Goal: Navigation & Orientation: Find specific page/section

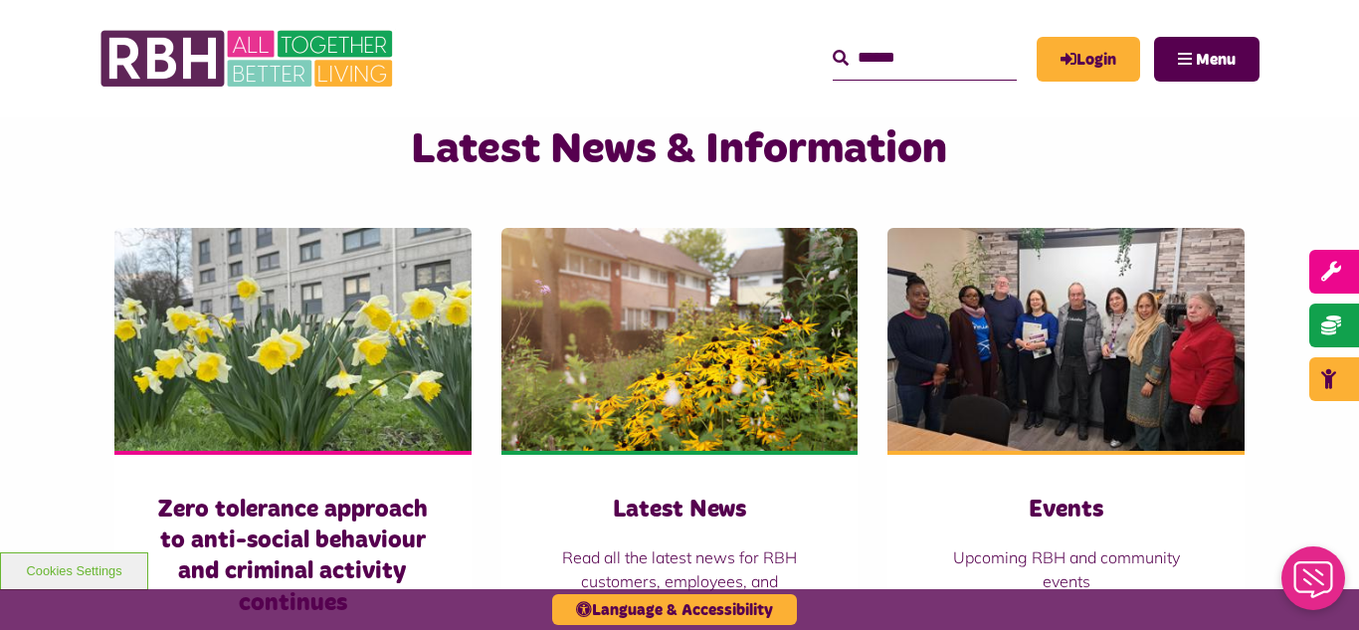
scroll to position [1273, 0]
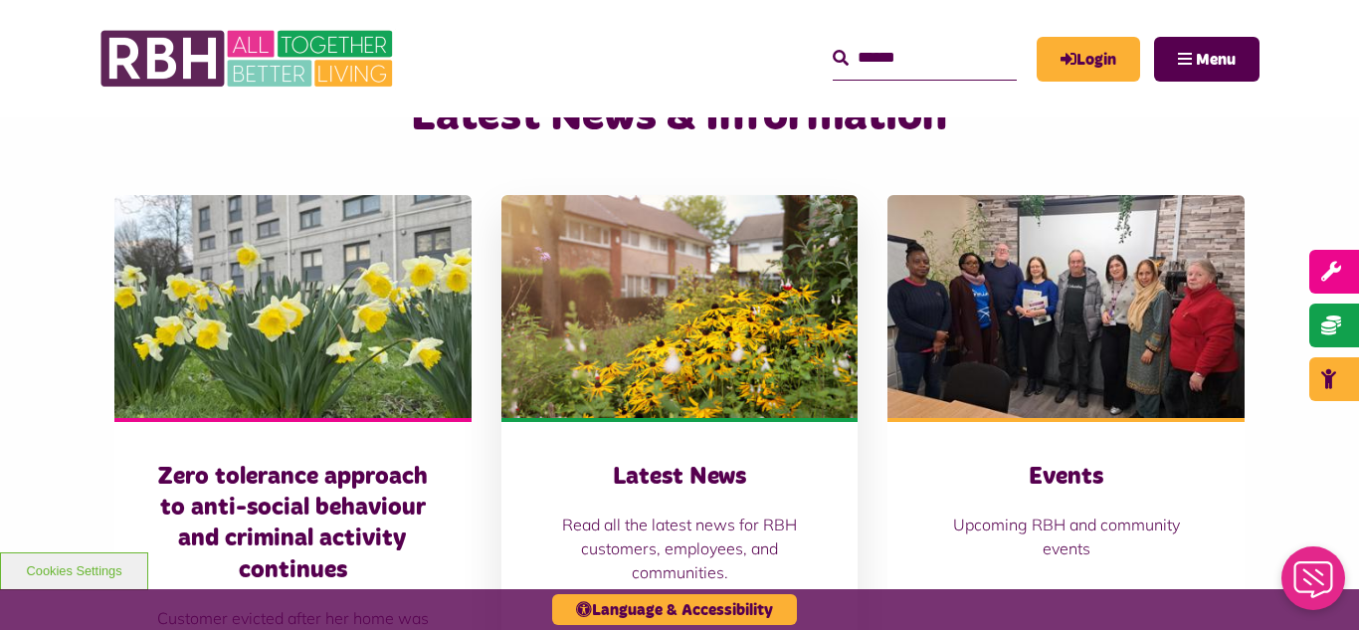
click at [599, 325] on img at bounding box center [679, 306] width 357 height 223
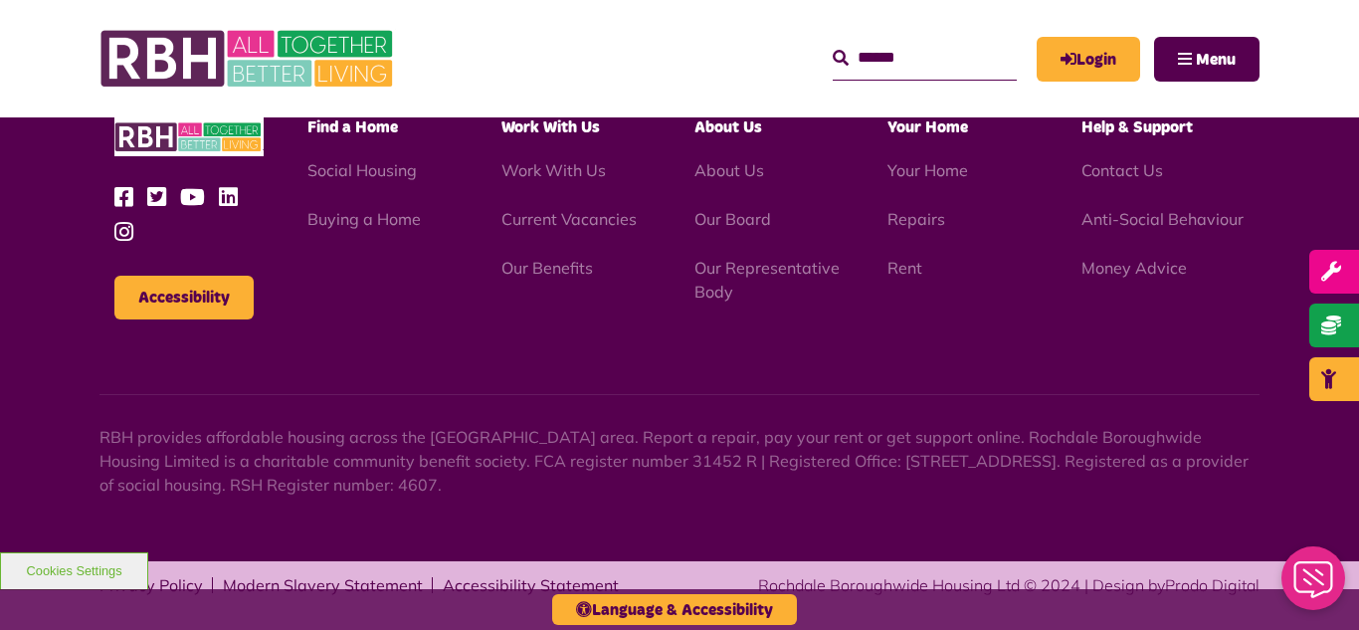
scroll to position [2166, 0]
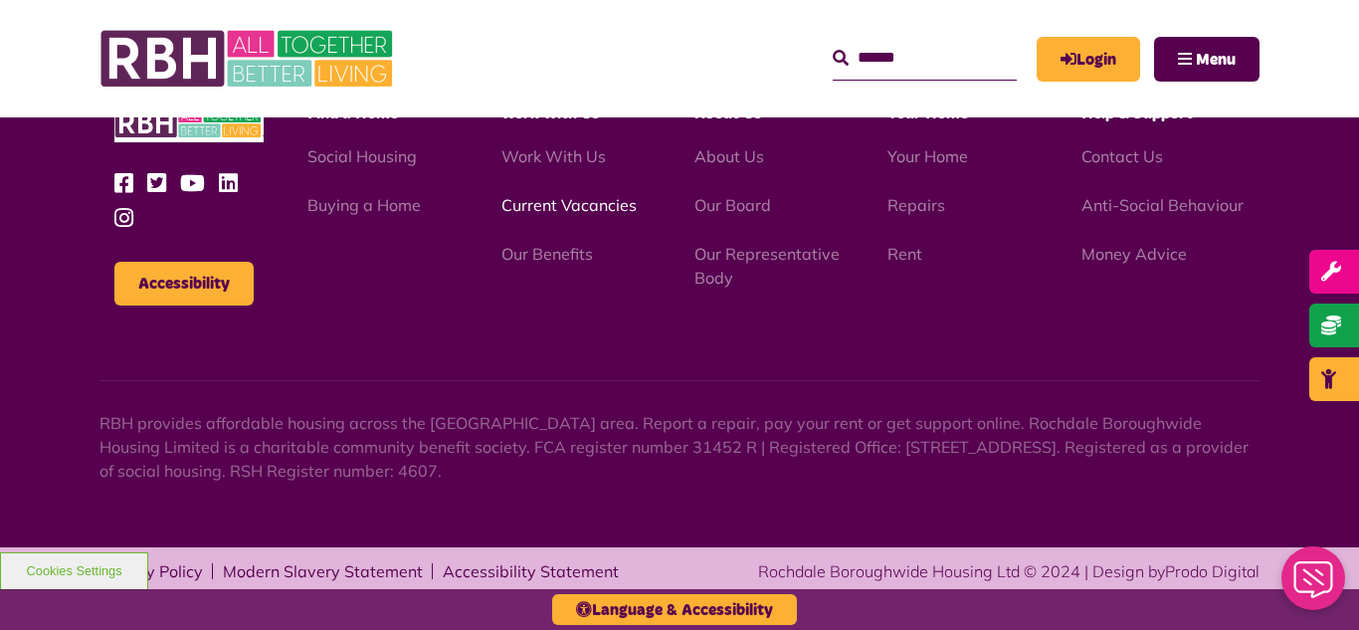
click at [551, 203] on link "Current Vacancies" at bounding box center [568, 205] width 135 height 20
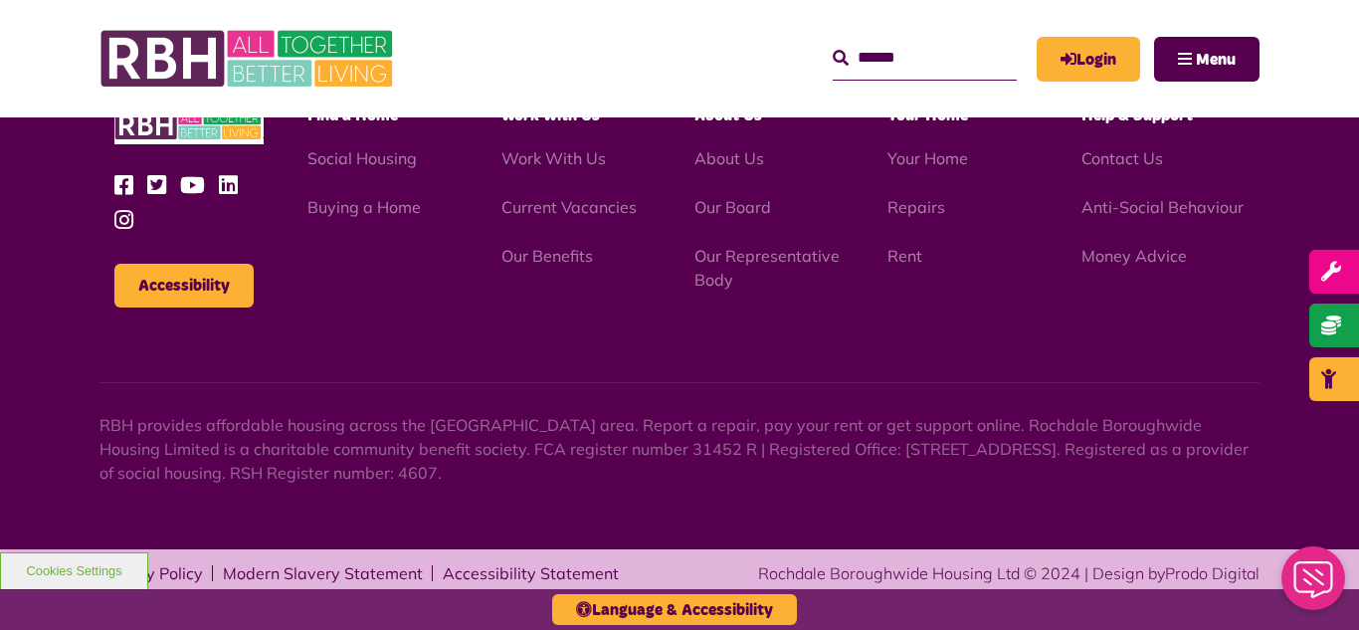
scroll to position [2847, 0]
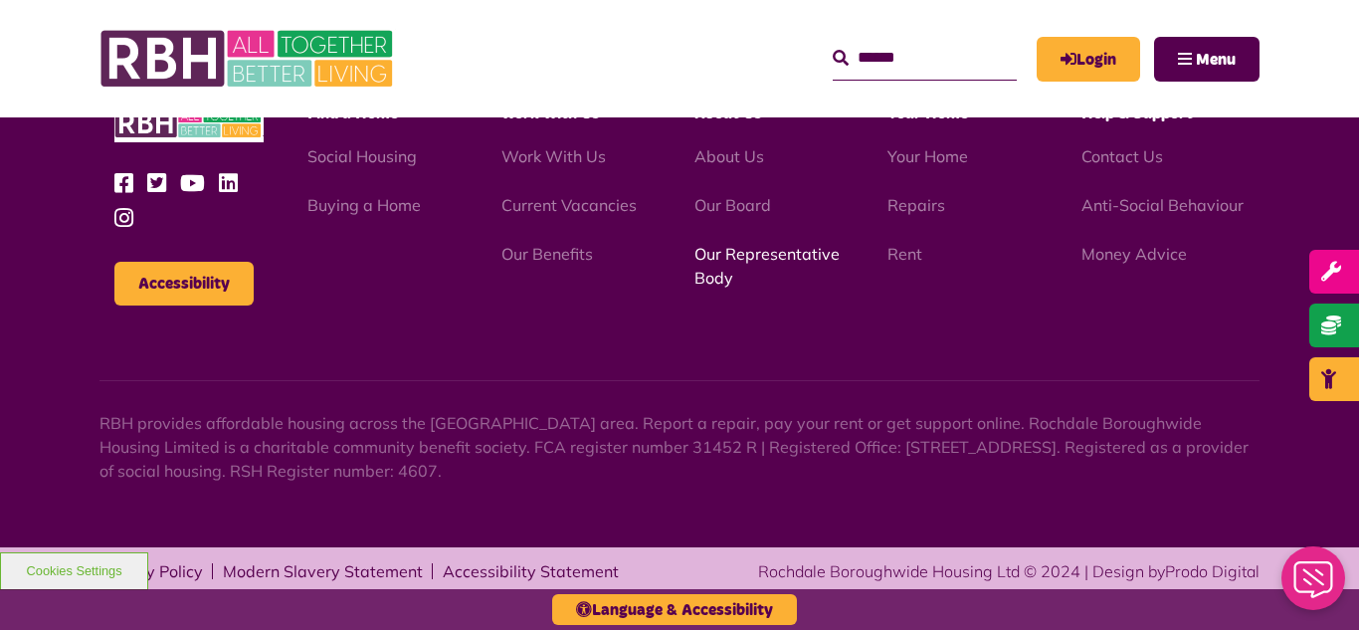
click at [733, 259] on link "Our Representative Body" at bounding box center [766, 266] width 145 height 44
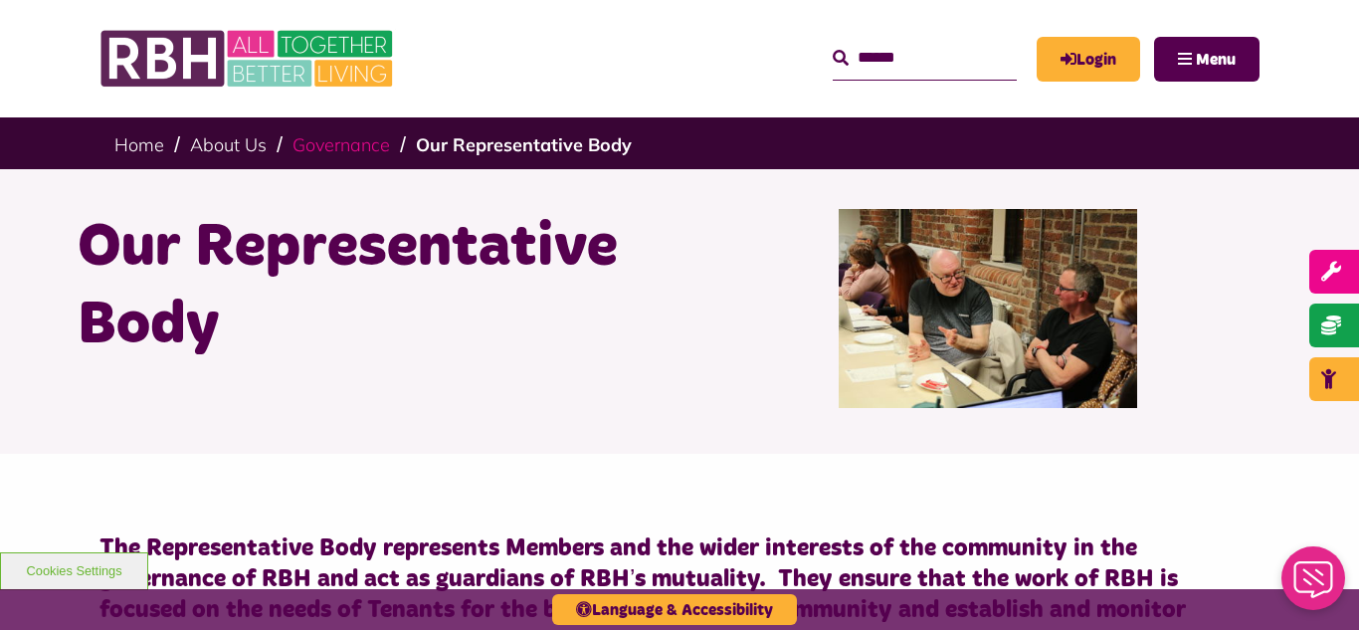
click at [340, 149] on link "Governance" at bounding box center [340, 144] width 97 height 23
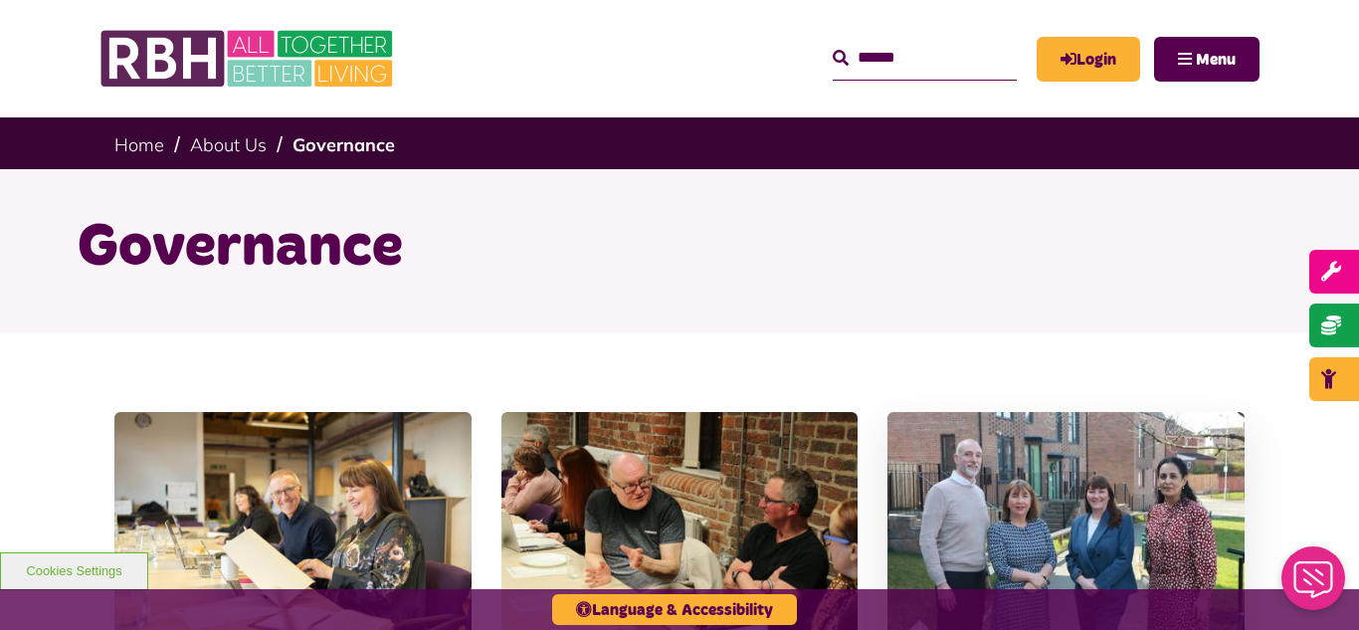
click at [1083, 487] on img at bounding box center [1065, 523] width 357 height 223
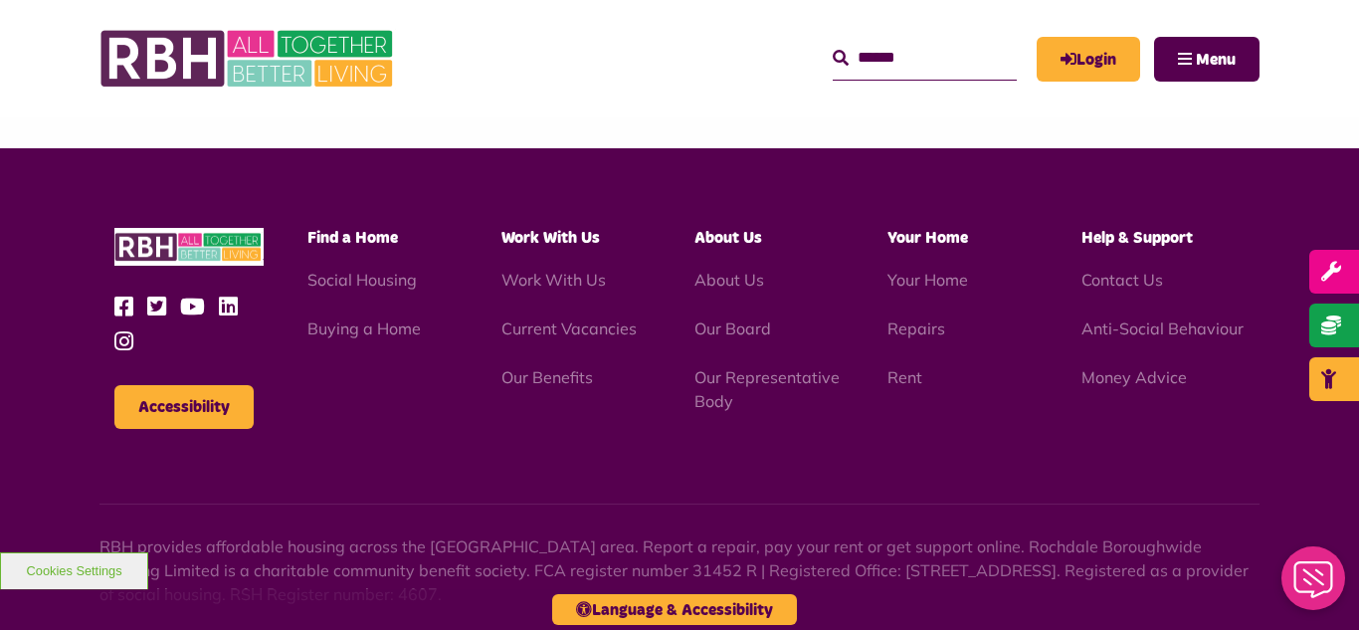
scroll to position [1542, 0]
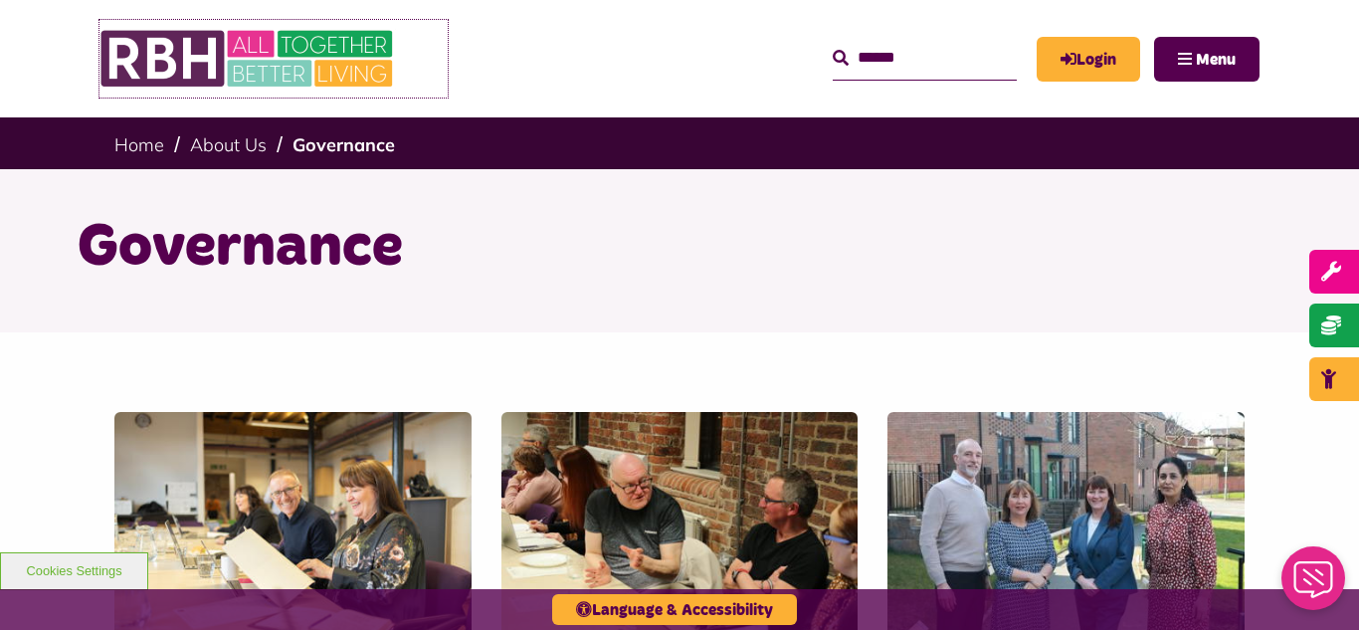
click at [260, 61] on img at bounding box center [248, 59] width 298 height 78
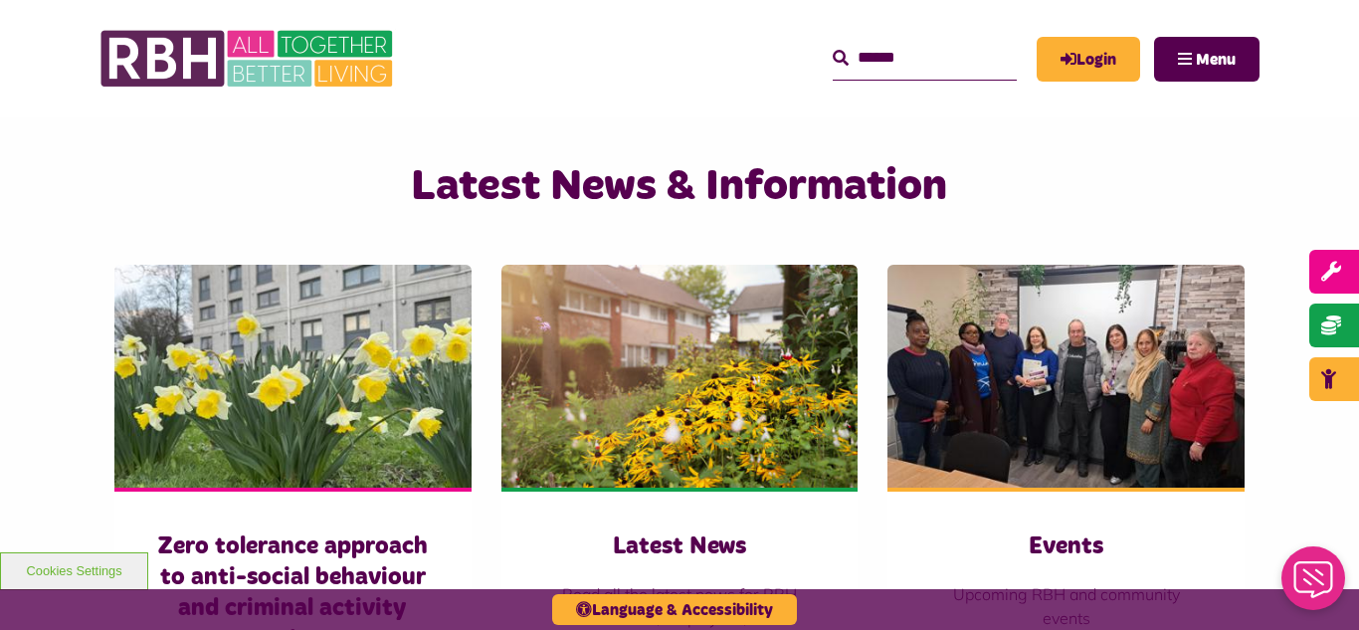
scroll to position [1313, 0]
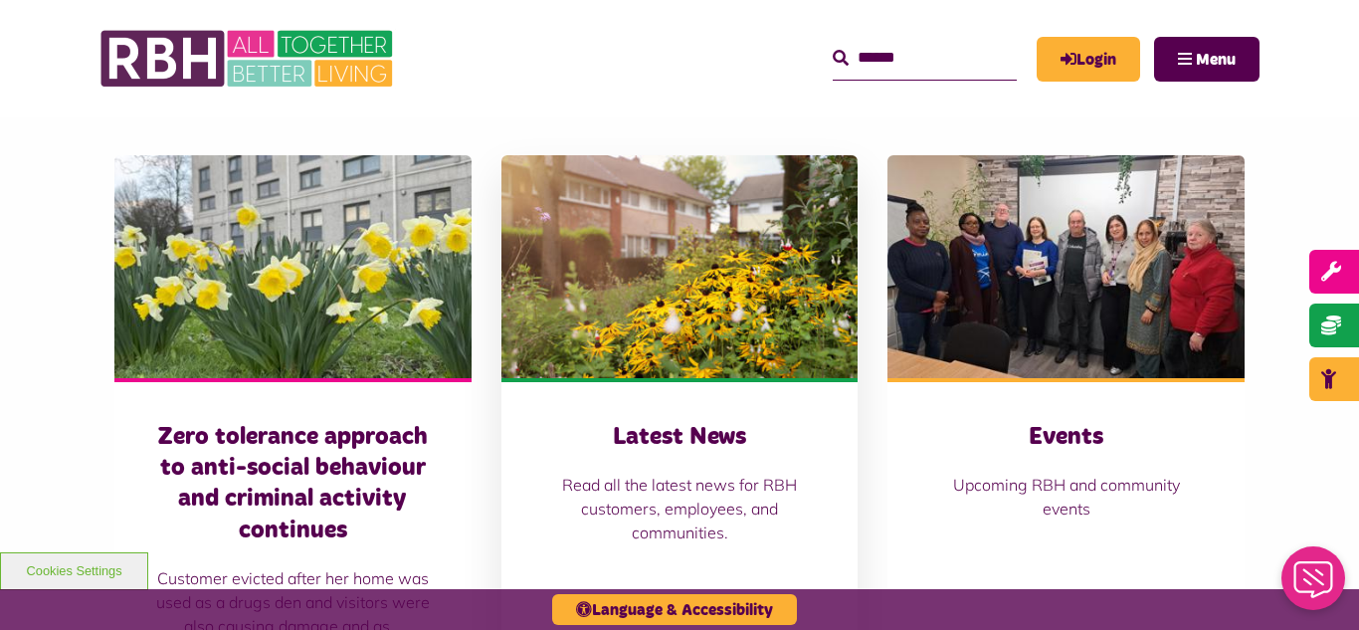
click at [663, 265] on img at bounding box center [679, 266] width 357 height 223
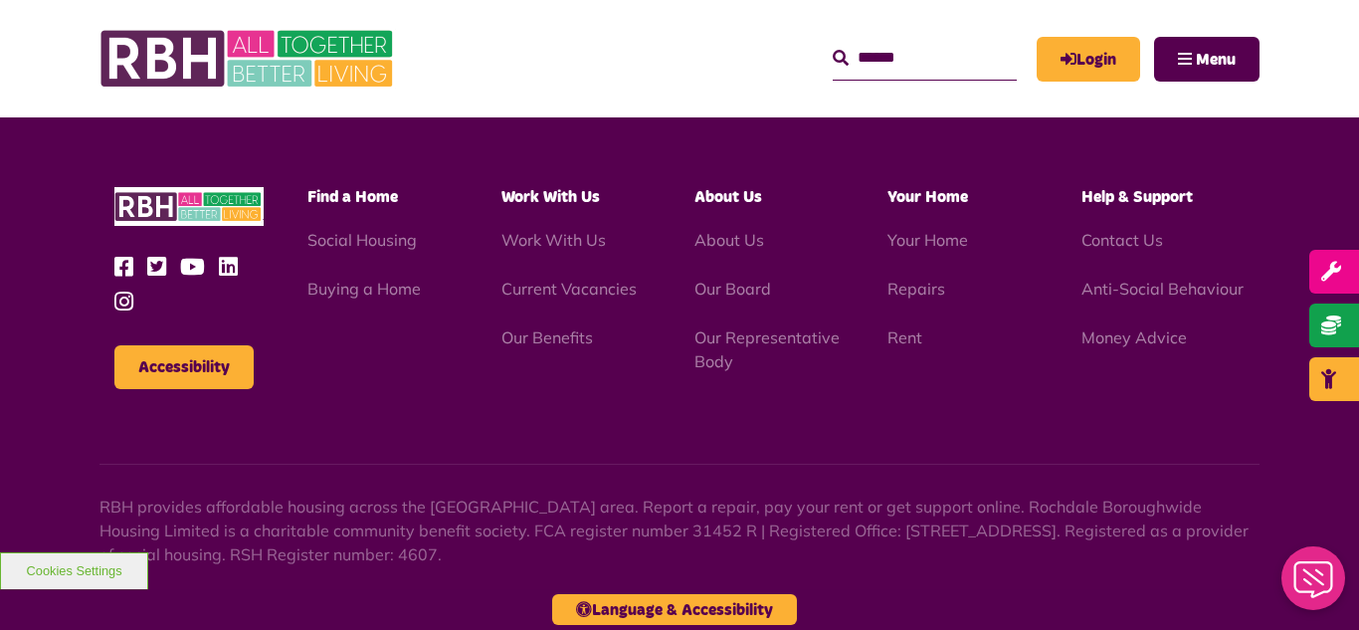
scroll to position [2166, 0]
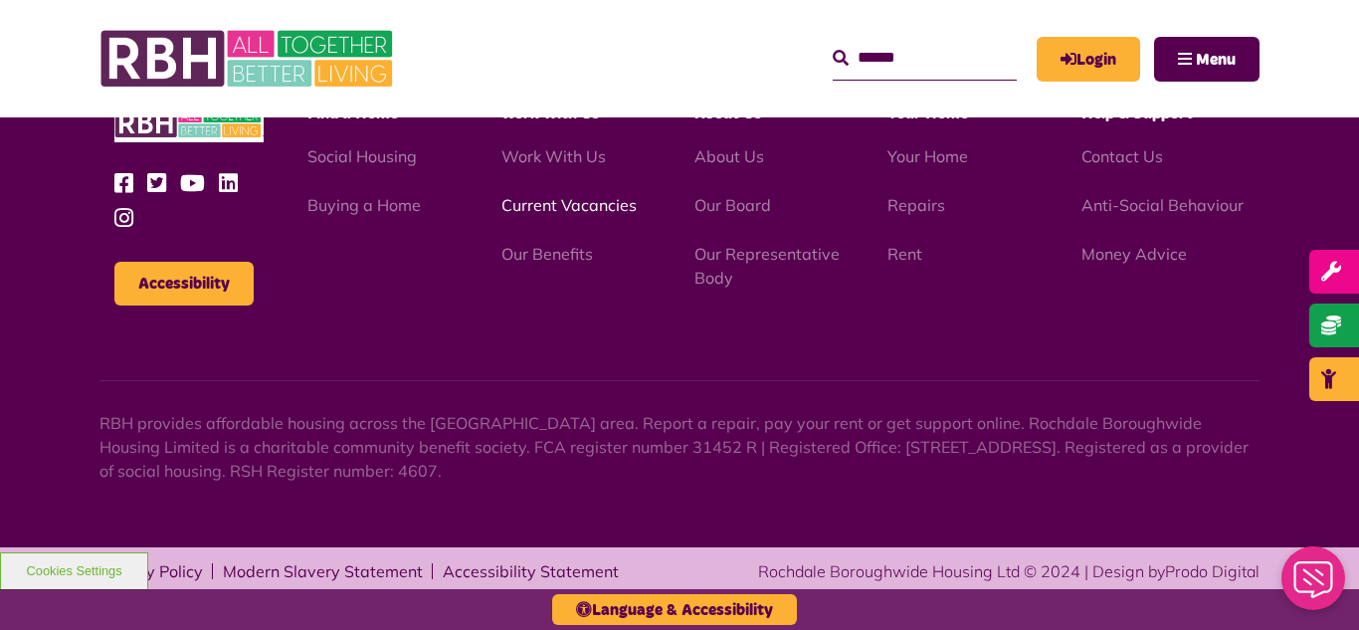
click at [559, 209] on link "Current Vacancies" at bounding box center [568, 205] width 135 height 20
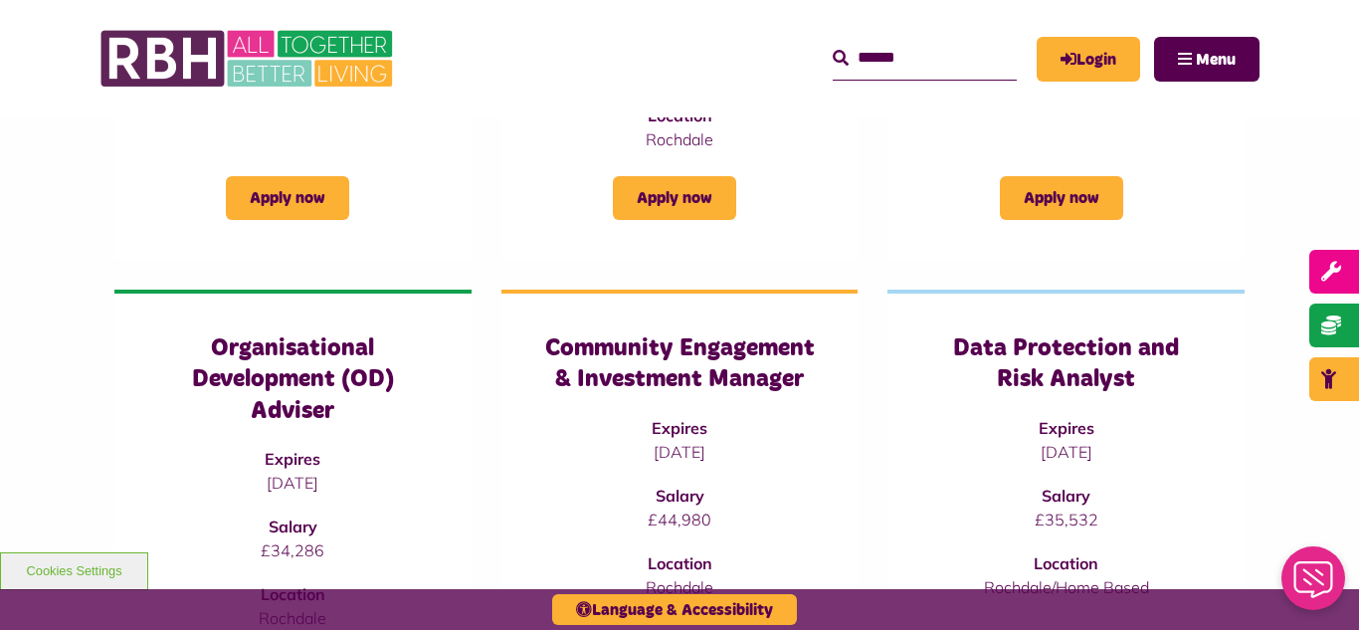
scroll to position [1074, 0]
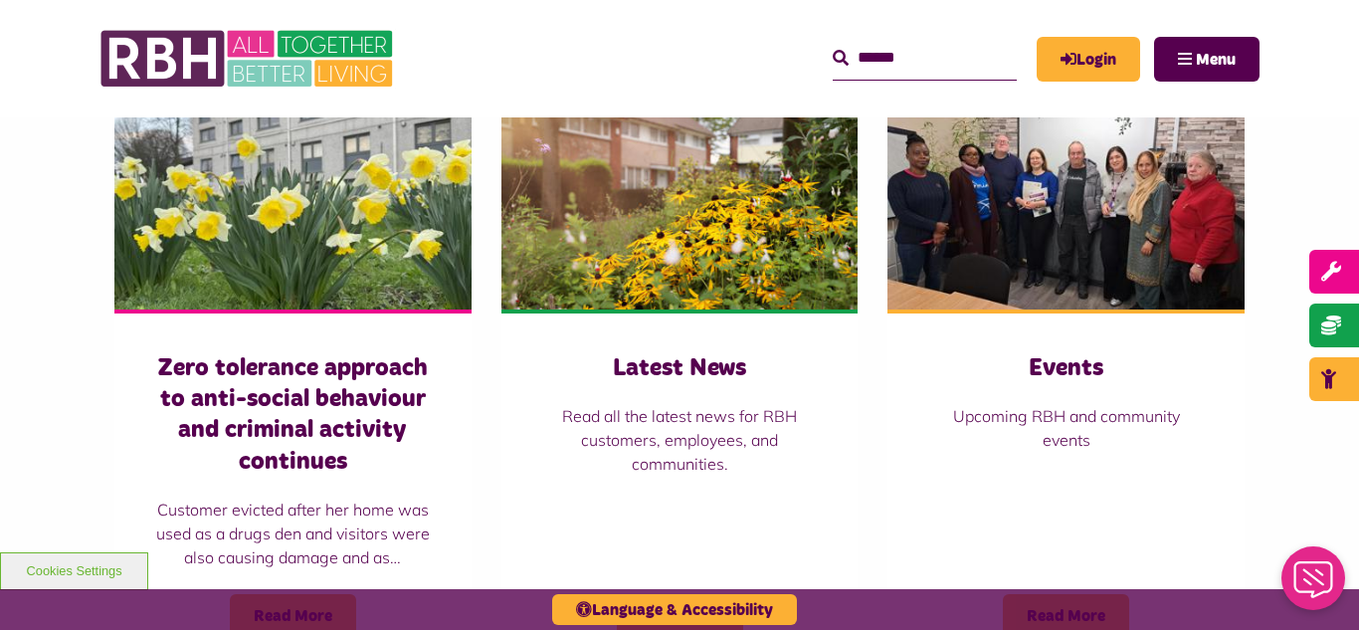
scroll to position [1353, 0]
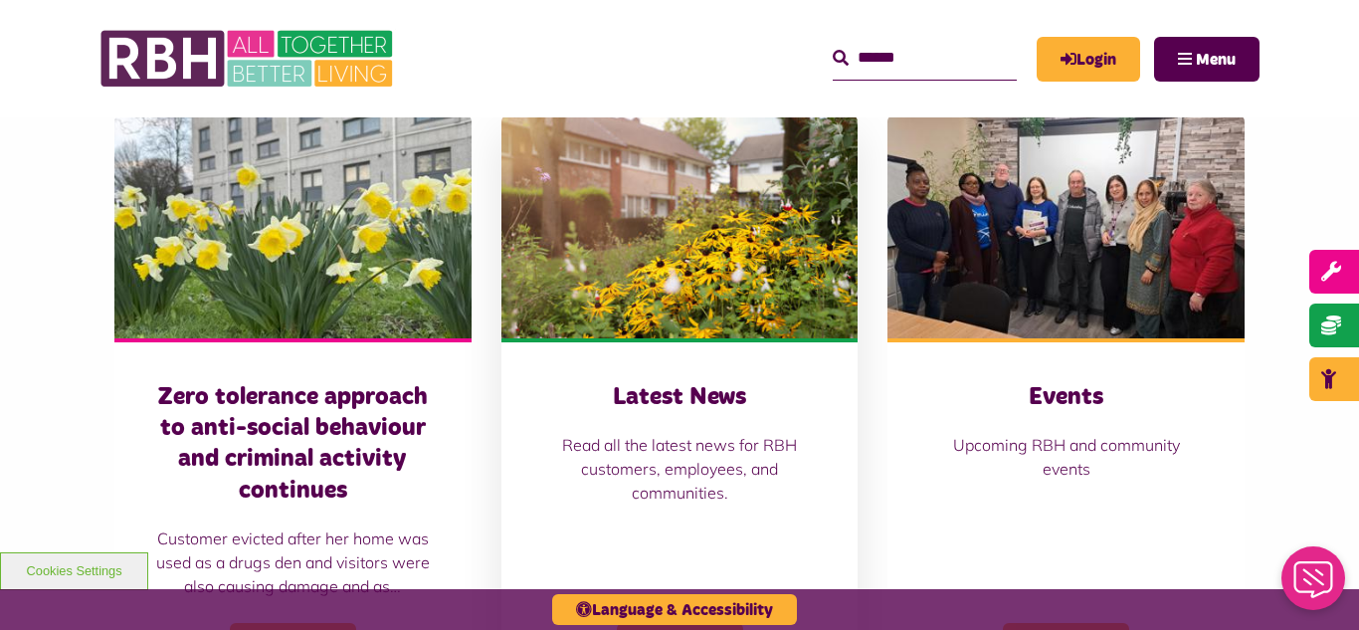
click at [665, 299] on img at bounding box center [679, 226] width 357 height 223
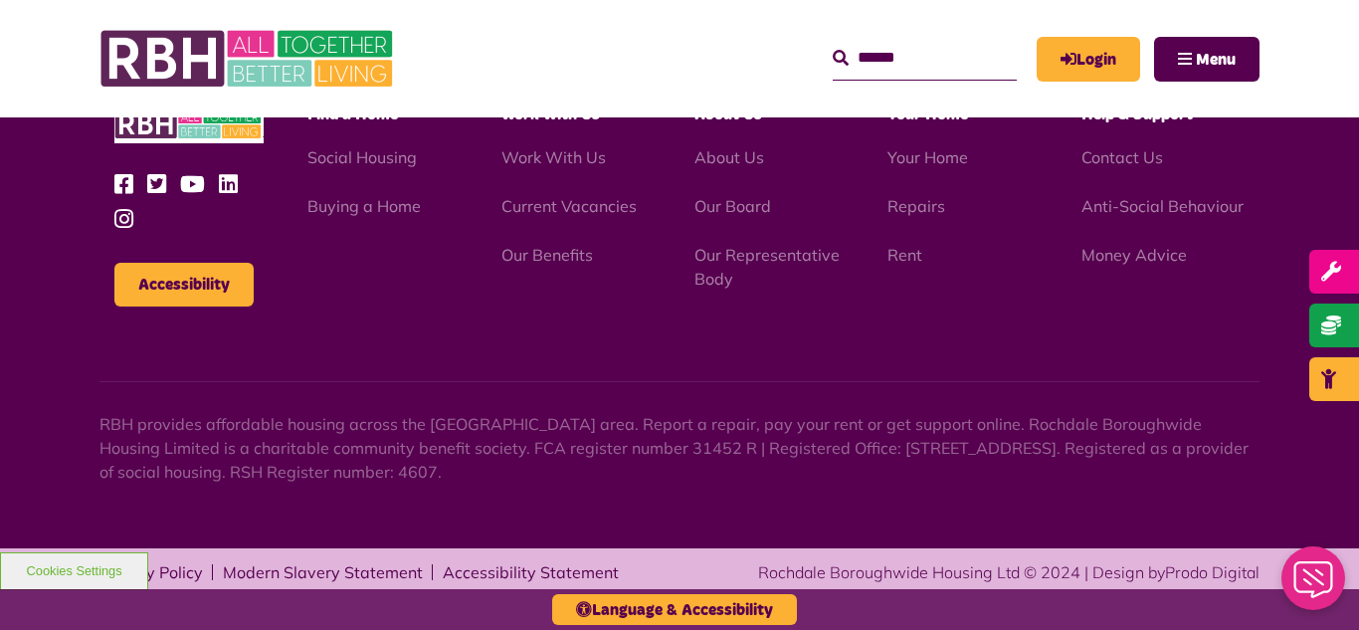
scroll to position [2166, 0]
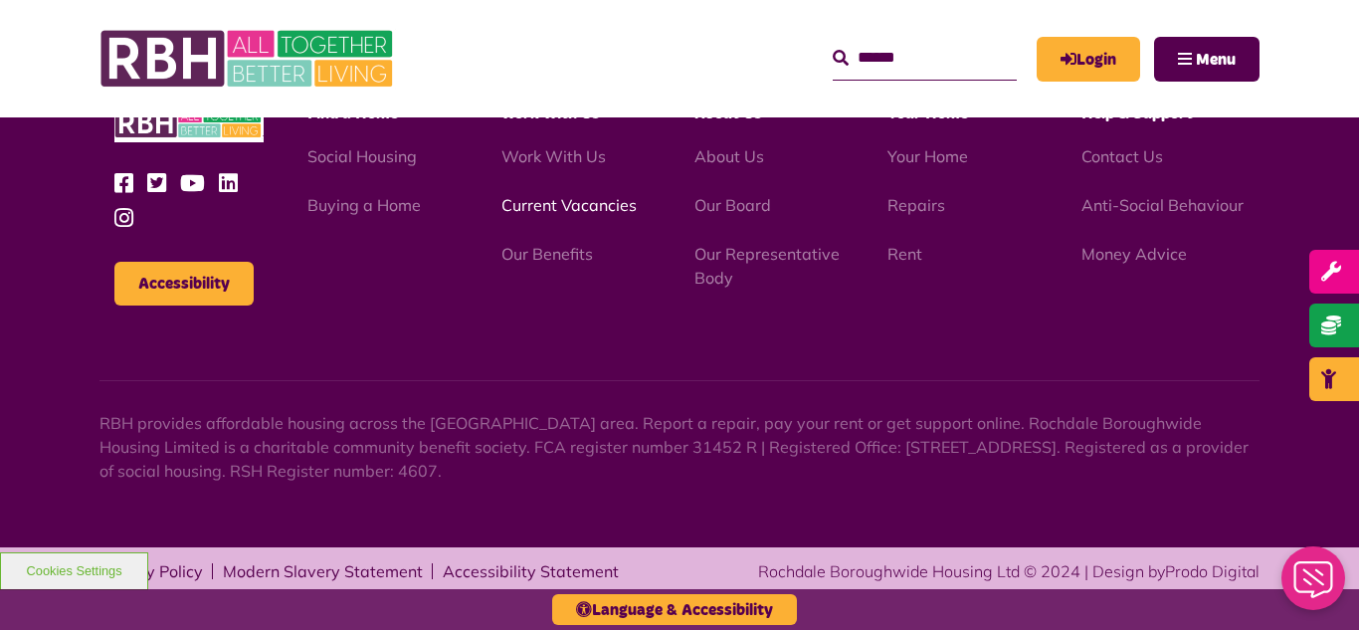
click at [545, 205] on link "Current Vacancies" at bounding box center [568, 205] width 135 height 20
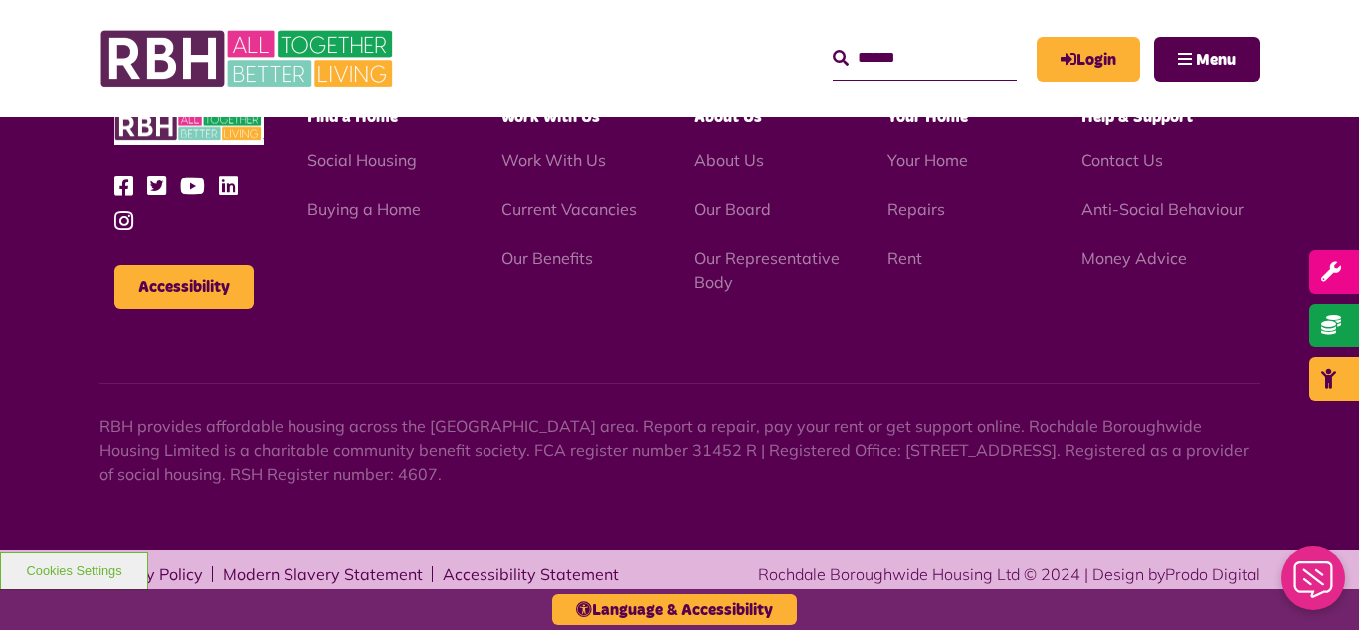
scroll to position [3288, 0]
